Goal: Task Accomplishment & Management: Use online tool/utility

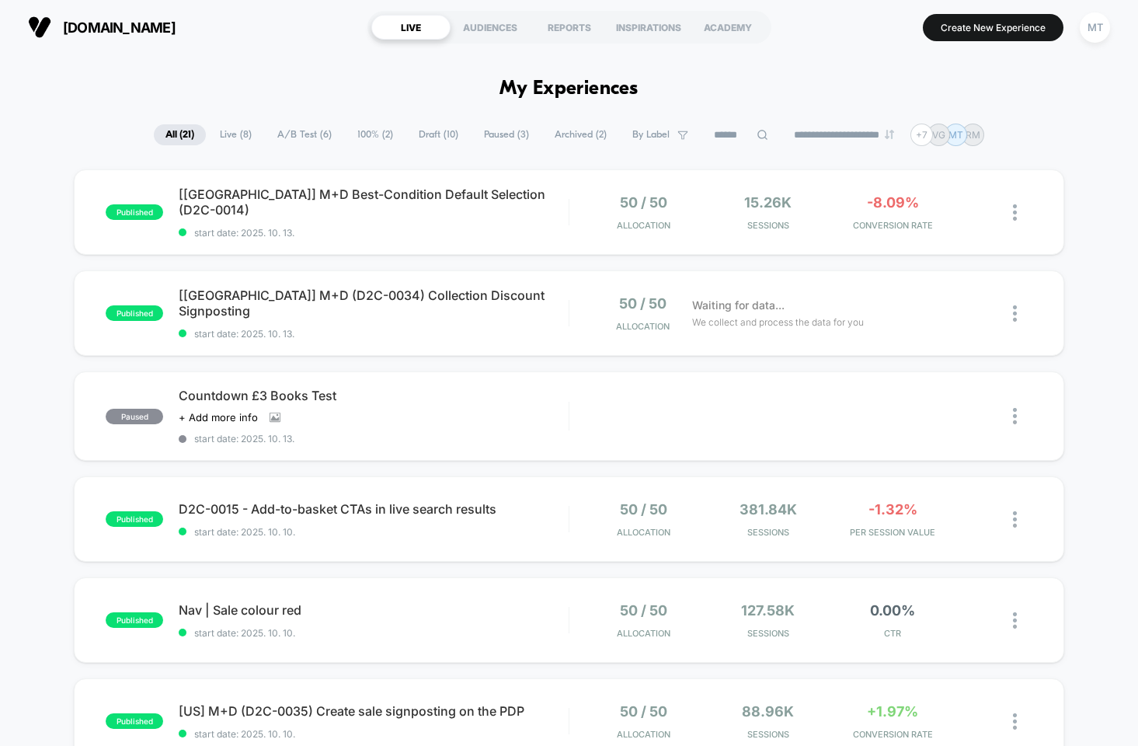
click at [218, 133] on span "Live ( 8 )" at bounding box center [235, 134] width 55 height 21
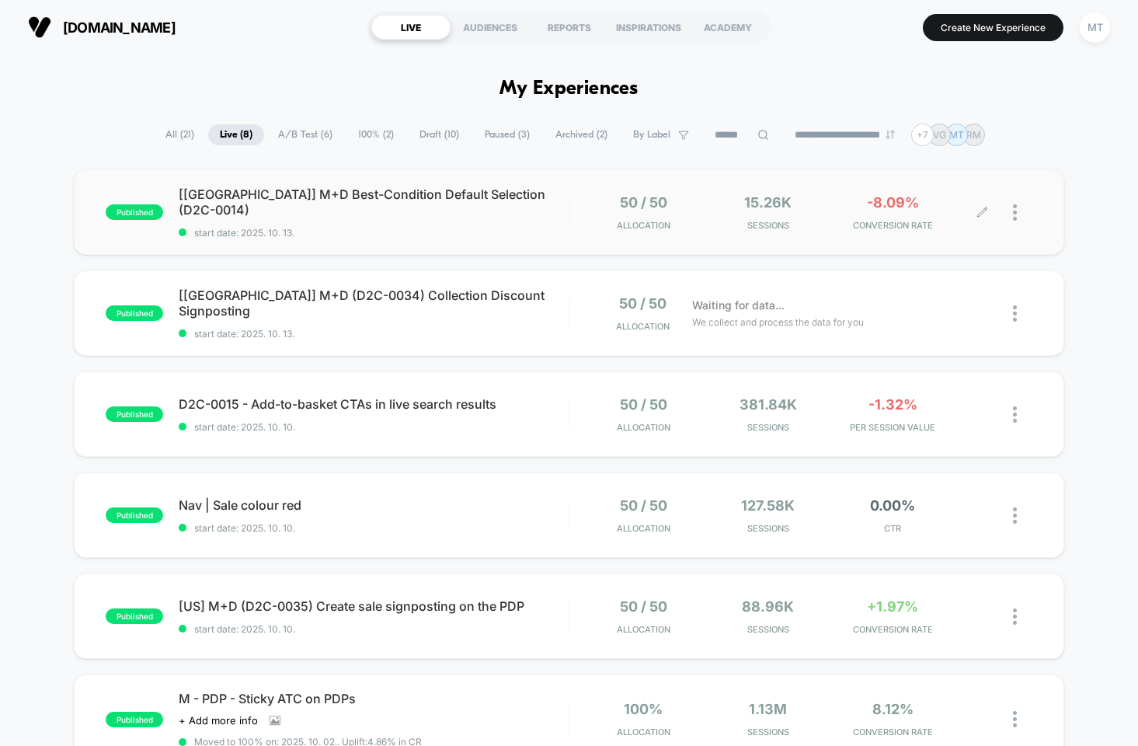
click at [1017, 214] on div at bounding box center [1022, 212] width 19 height 36
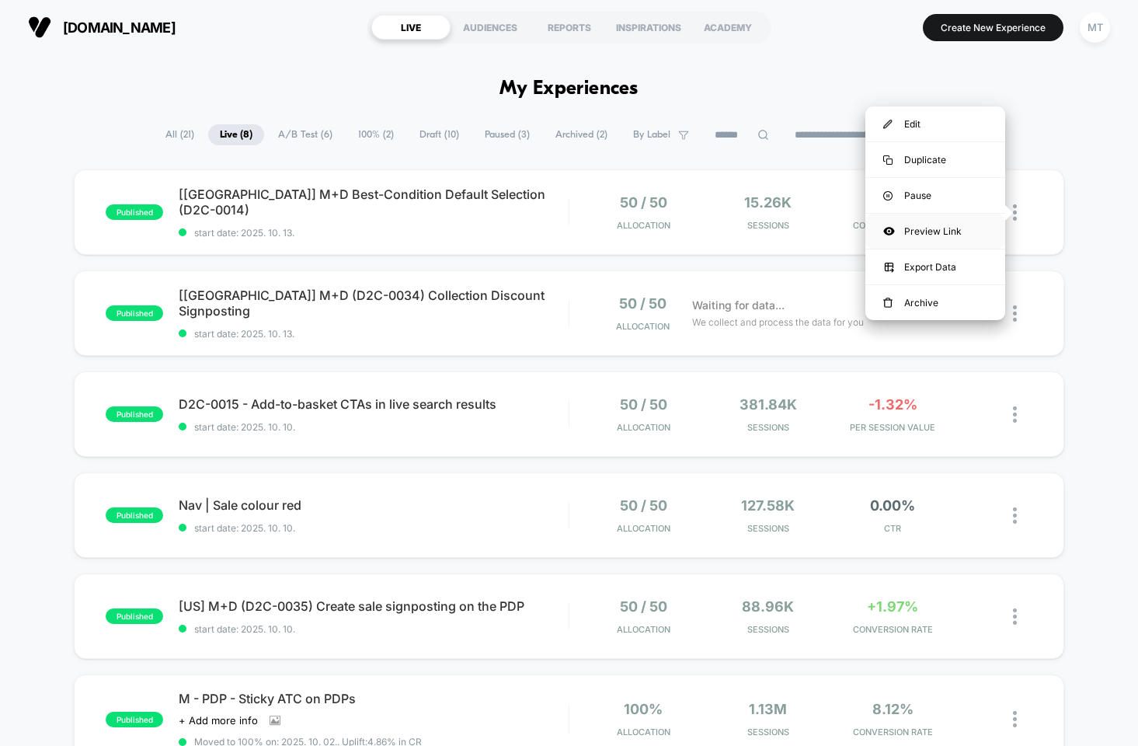
click at [938, 228] on div "Preview Link" at bounding box center [935, 231] width 140 height 35
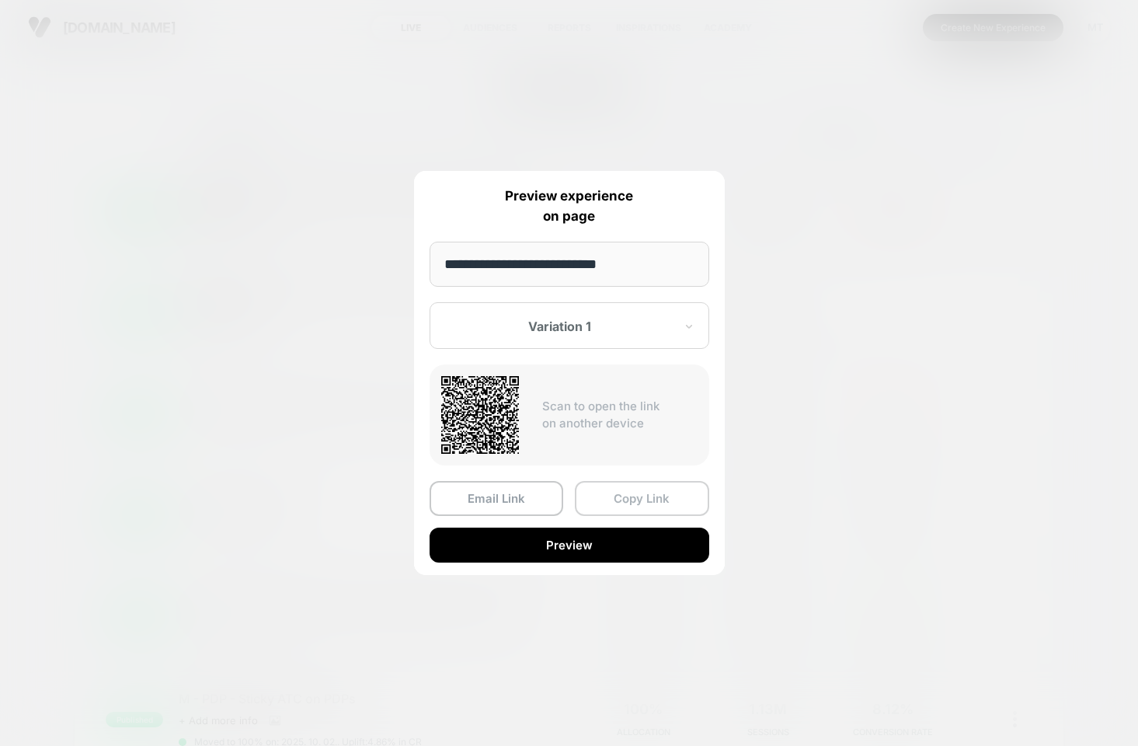
click at [643, 495] on button "Copy Link" at bounding box center [642, 498] width 134 height 35
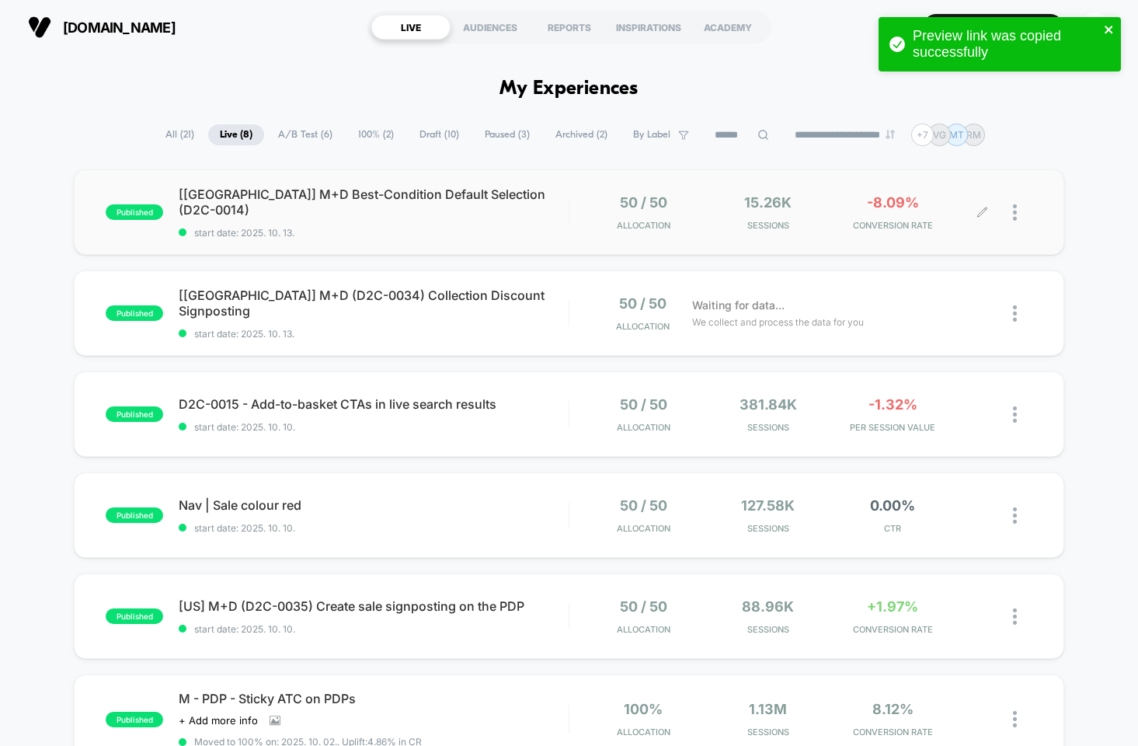
click at [1111, 30] on icon "close" at bounding box center [1109, 29] width 11 height 12
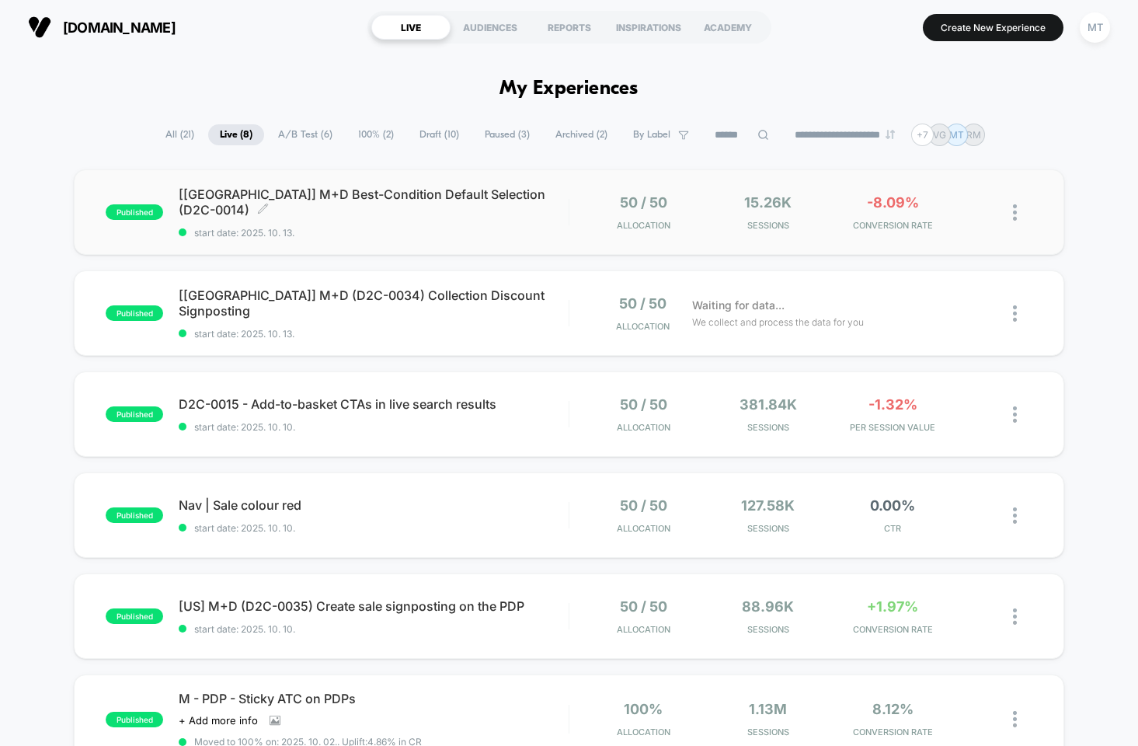
click at [415, 230] on span "start date: 2025. 10. 13." at bounding box center [374, 233] width 390 height 12
